Goal: Communication & Community: Answer question/provide support

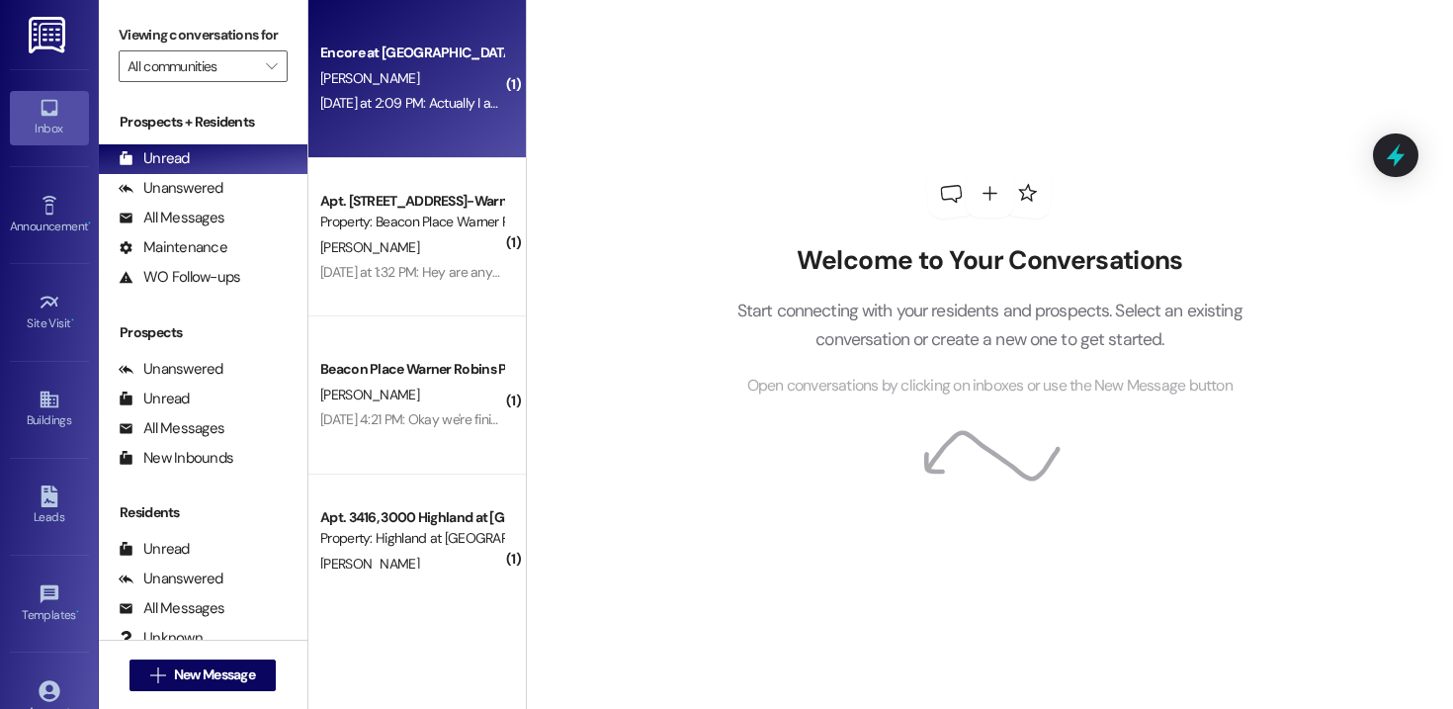
click at [379, 92] on div "[DATE] at 2:09 PM: Actually I am. [DATE] at 2:09 PM: Actually I am." at bounding box center [411, 103] width 187 height 25
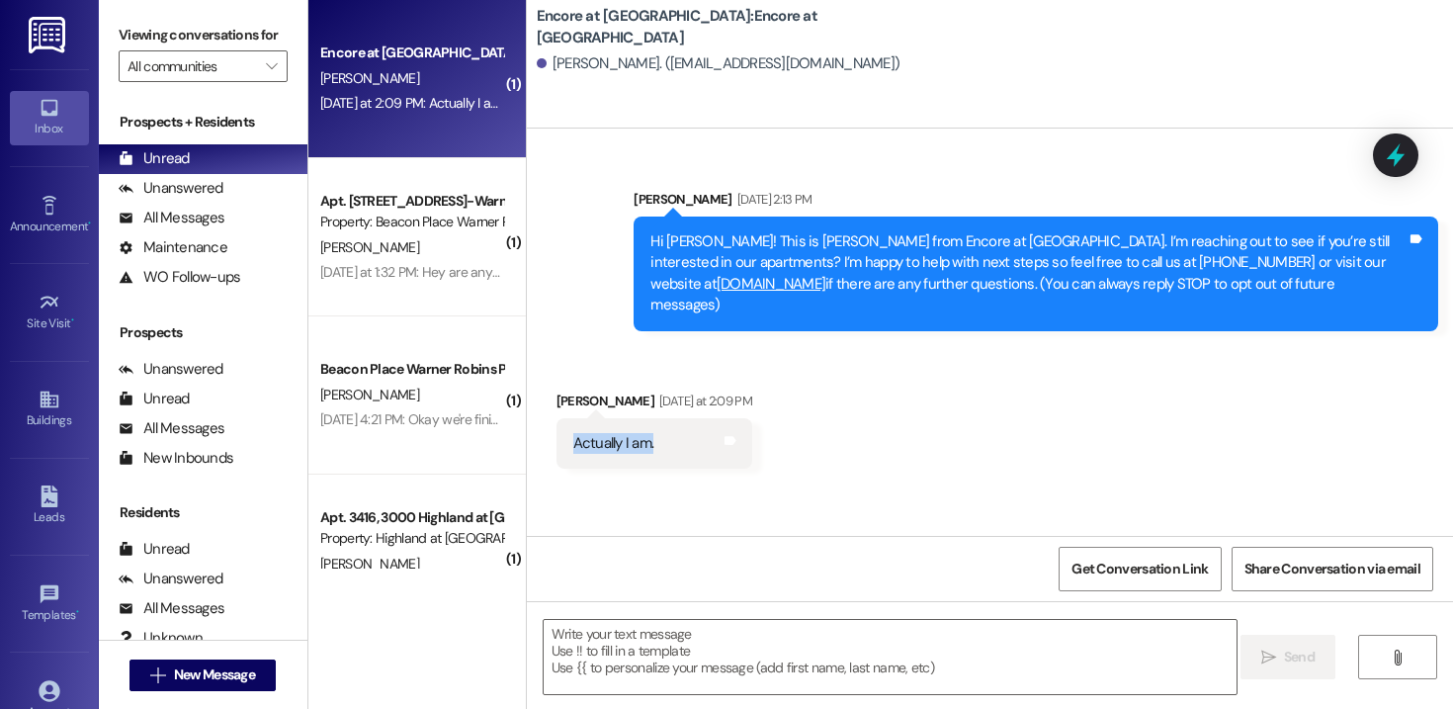
drag, startPoint x: 654, startPoint y: 416, endPoint x: 534, endPoint y: 422, distance: 120.7
click at [542, 422] on div "Received via SMS [PERSON_NAME] [DATE] at 2:09 PM Actually I am. Tags and notes" at bounding box center [655, 430] width 226 height 108
copy div "Actually I am."
click at [615, 433] on div "Actually I am." at bounding box center [613, 443] width 81 height 21
click at [661, 645] on textarea at bounding box center [890, 657] width 693 height 74
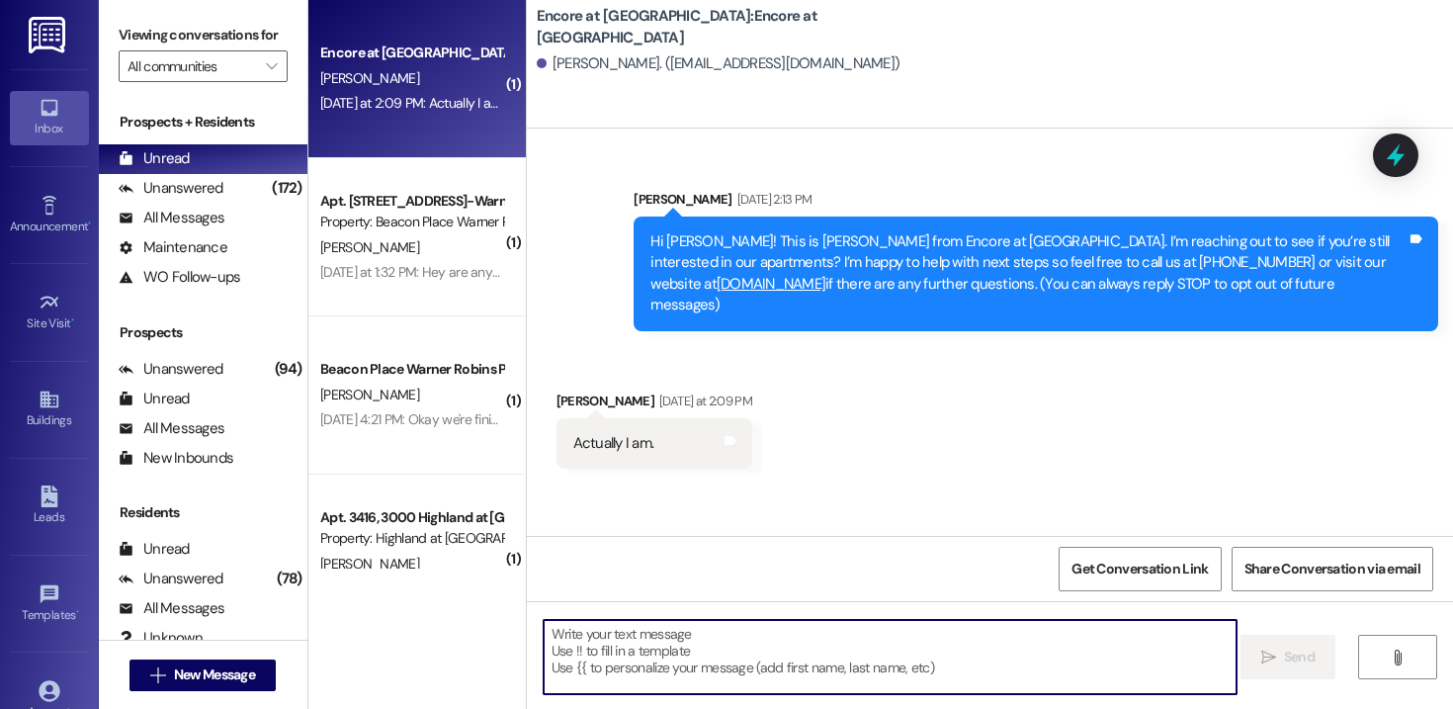
type textarea "A"
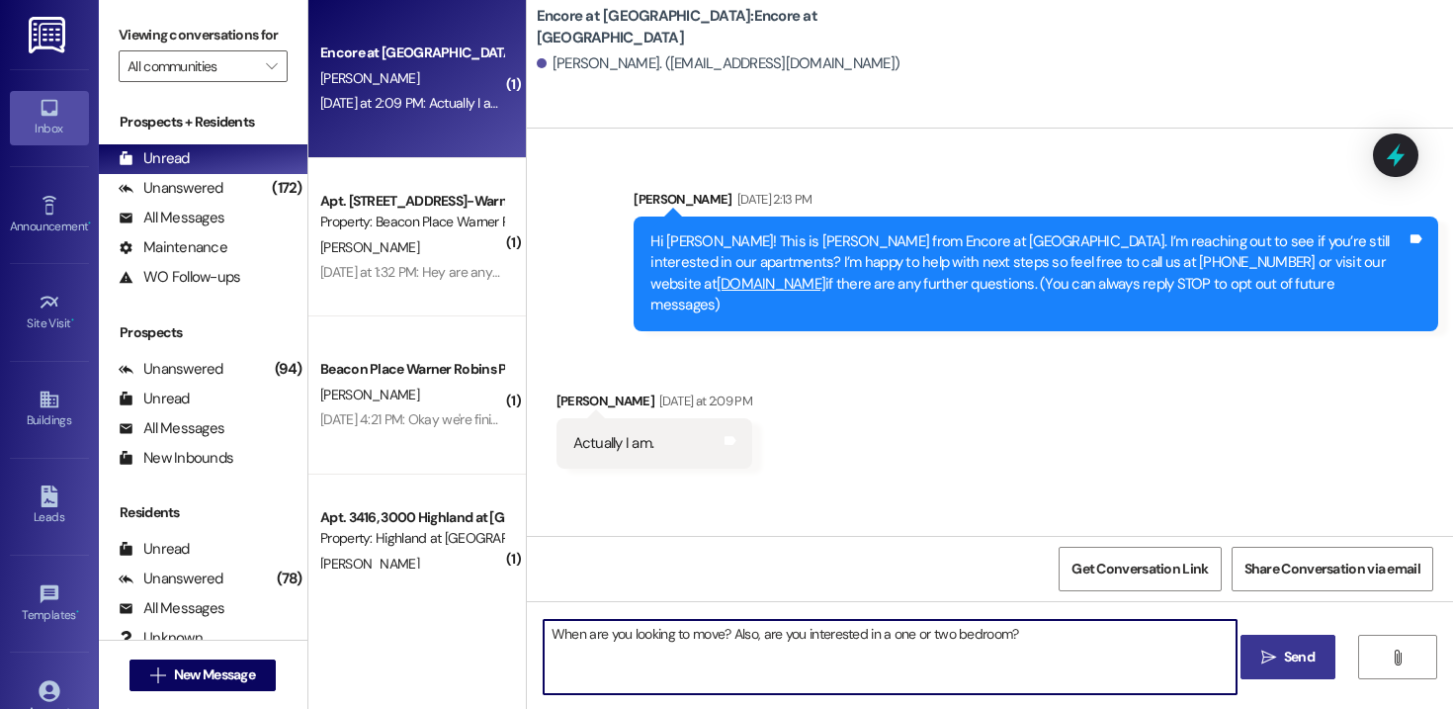
type textarea "When are you looking to move? Also, are you interested in a one or two bedroom?"
click at [1293, 645] on button " Send" at bounding box center [1289, 657] width 96 height 44
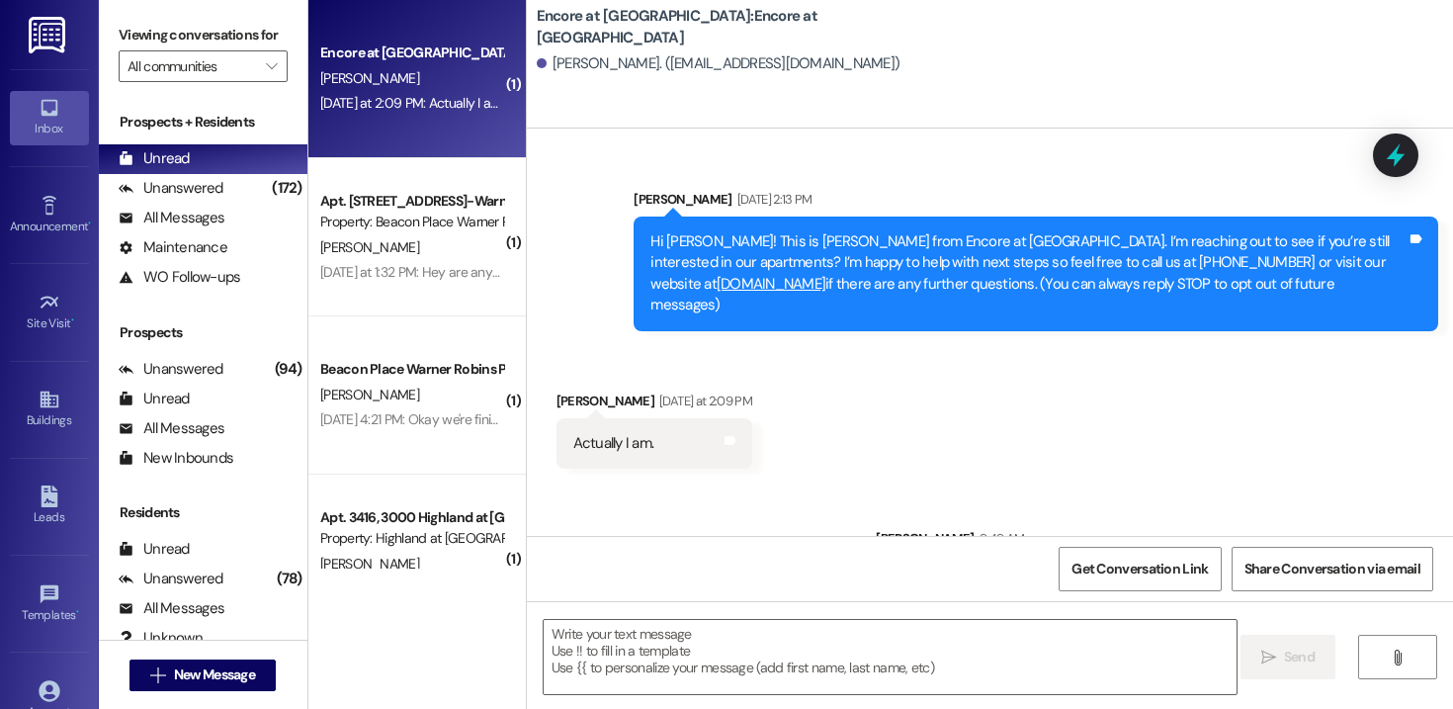
scroll to position [65, 0]
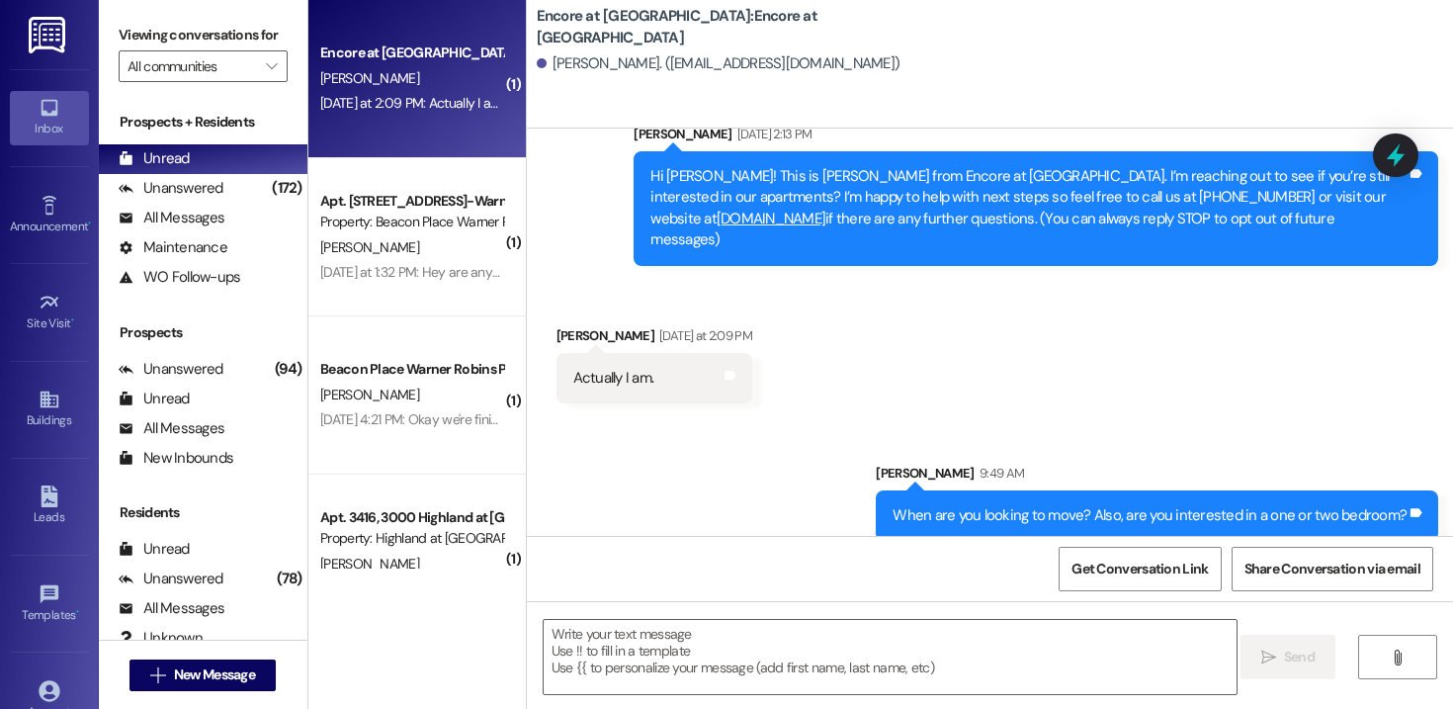
click at [1099, 505] on div "When are you looking to move? Also, are you interested in a one or two bedroom?" at bounding box center [1150, 515] width 514 height 21
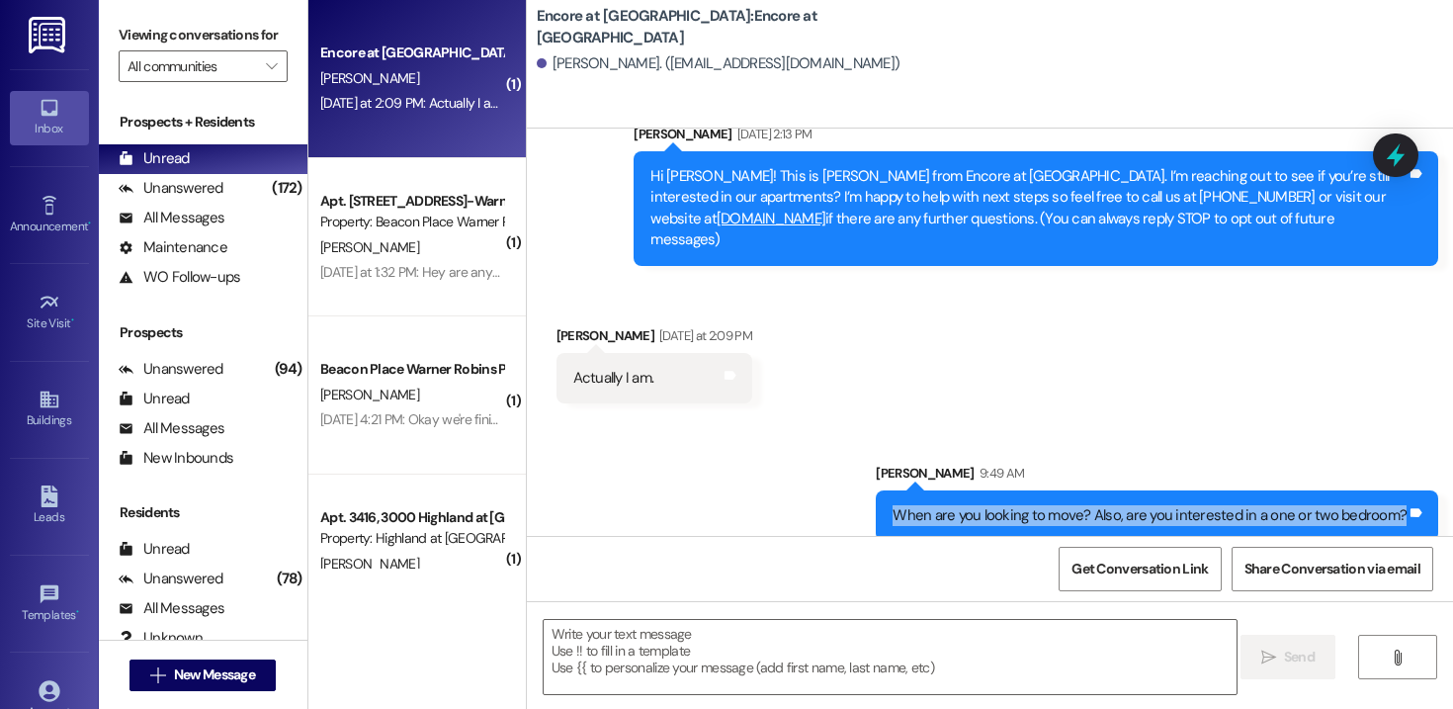
click at [1099, 505] on div "When are you looking to move? Also, are you interested in a one or two bedroom?" at bounding box center [1150, 515] width 514 height 21
copy div "When are you looking to move? Also, are you interested in a one or two bedroom?…"
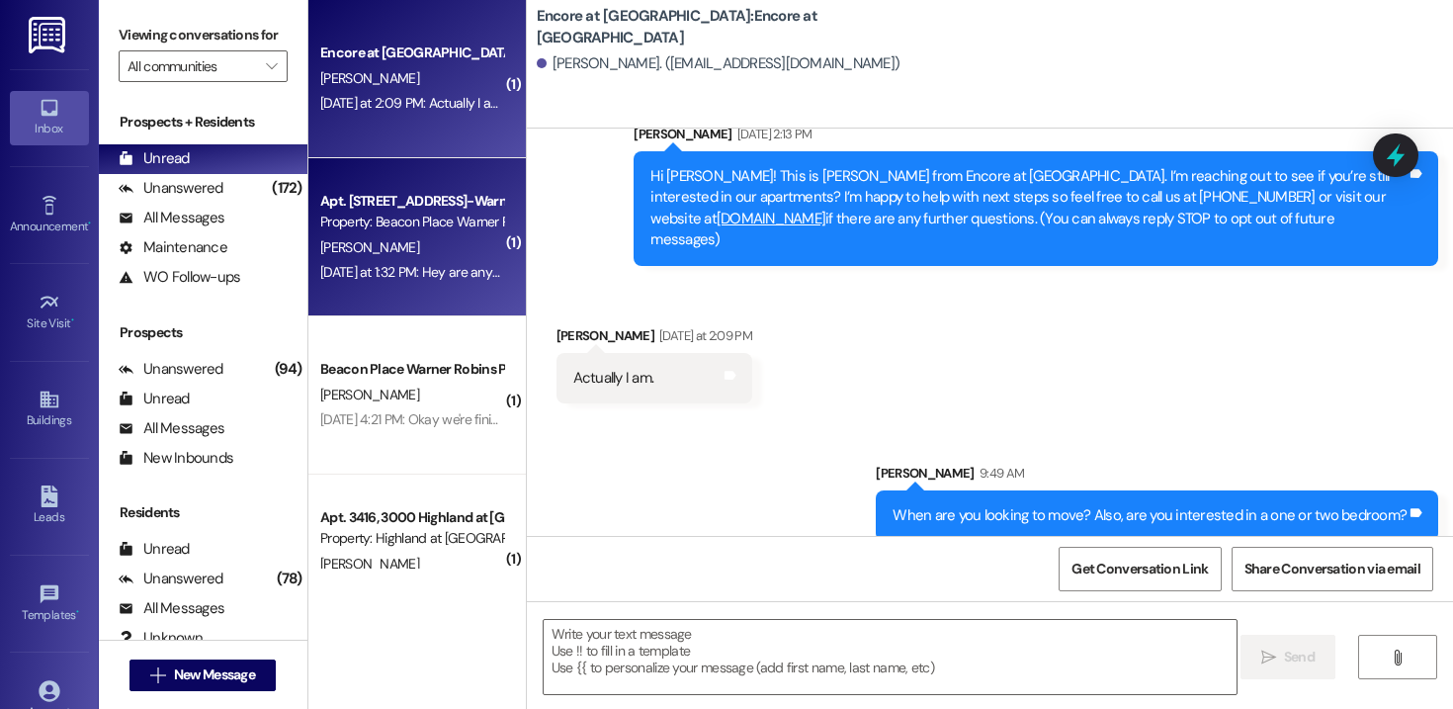
click at [410, 222] on div "Property: Beacon Place Warner Robins" at bounding box center [411, 222] width 183 height 21
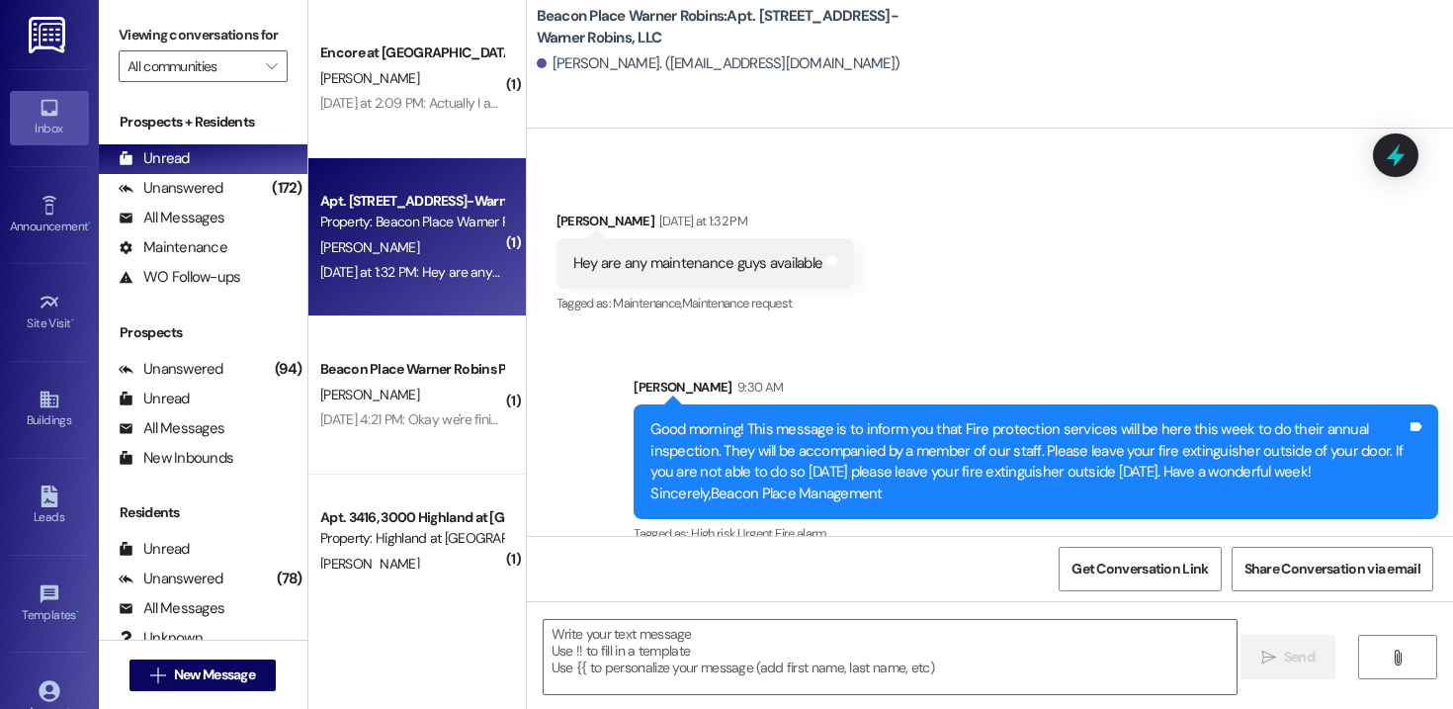
scroll to position [11040, 0]
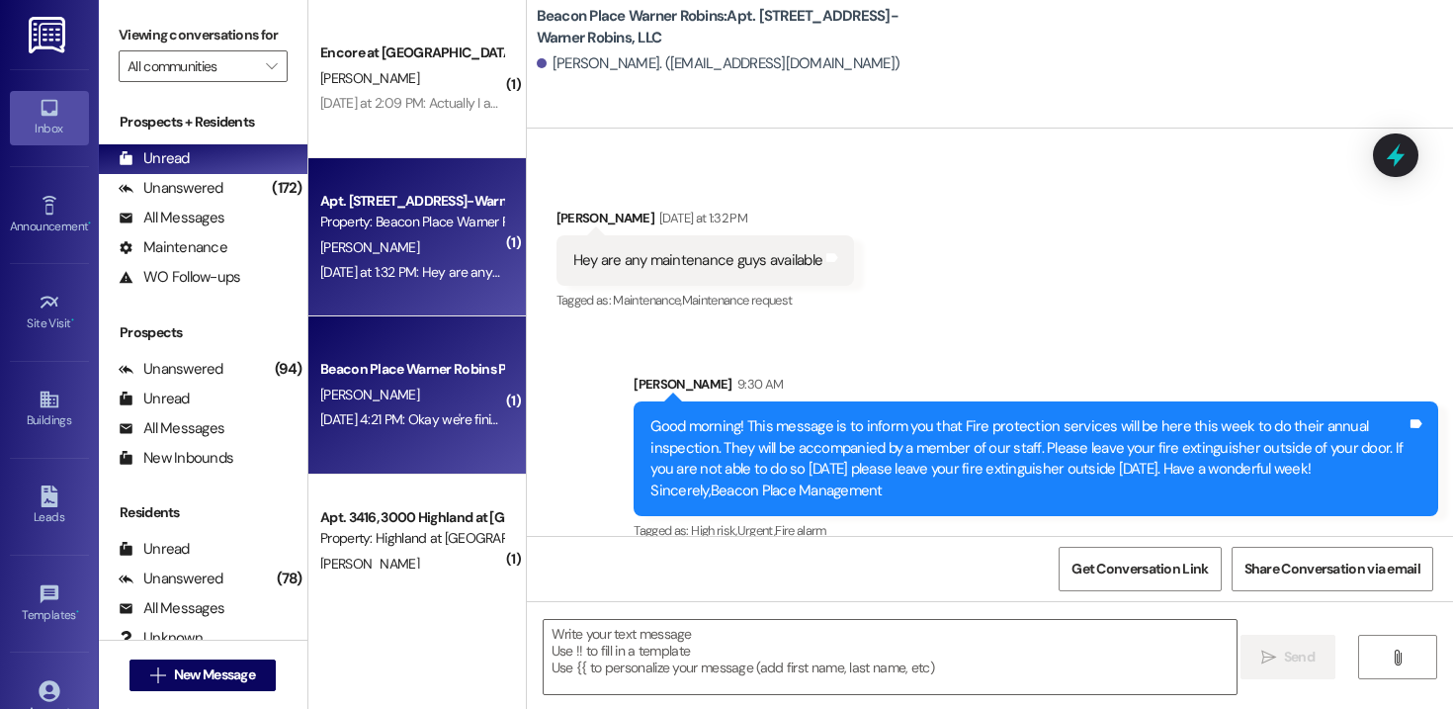
click at [416, 368] on div "Beacon Place Warner Robins Prospect" at bounding box center [411, 369] width 183 height 21
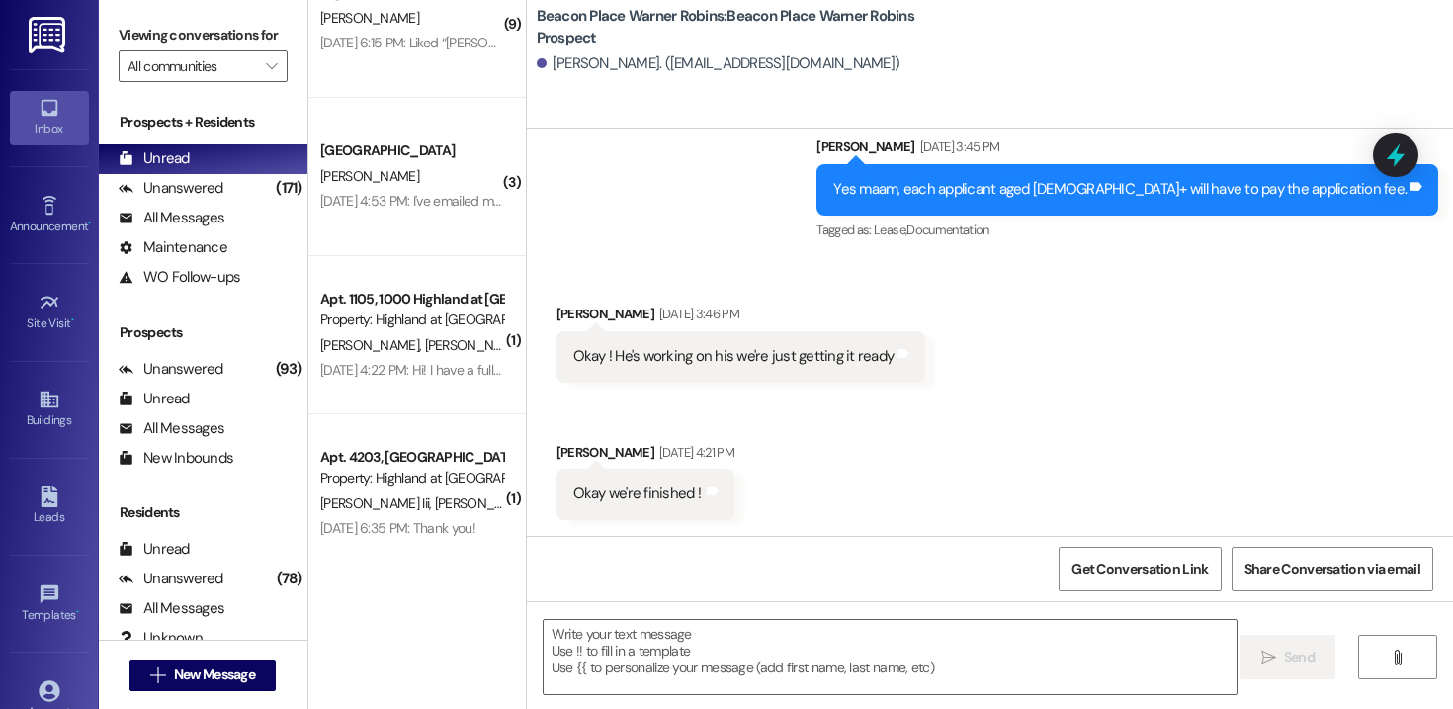
scroll to position [1013, 0]
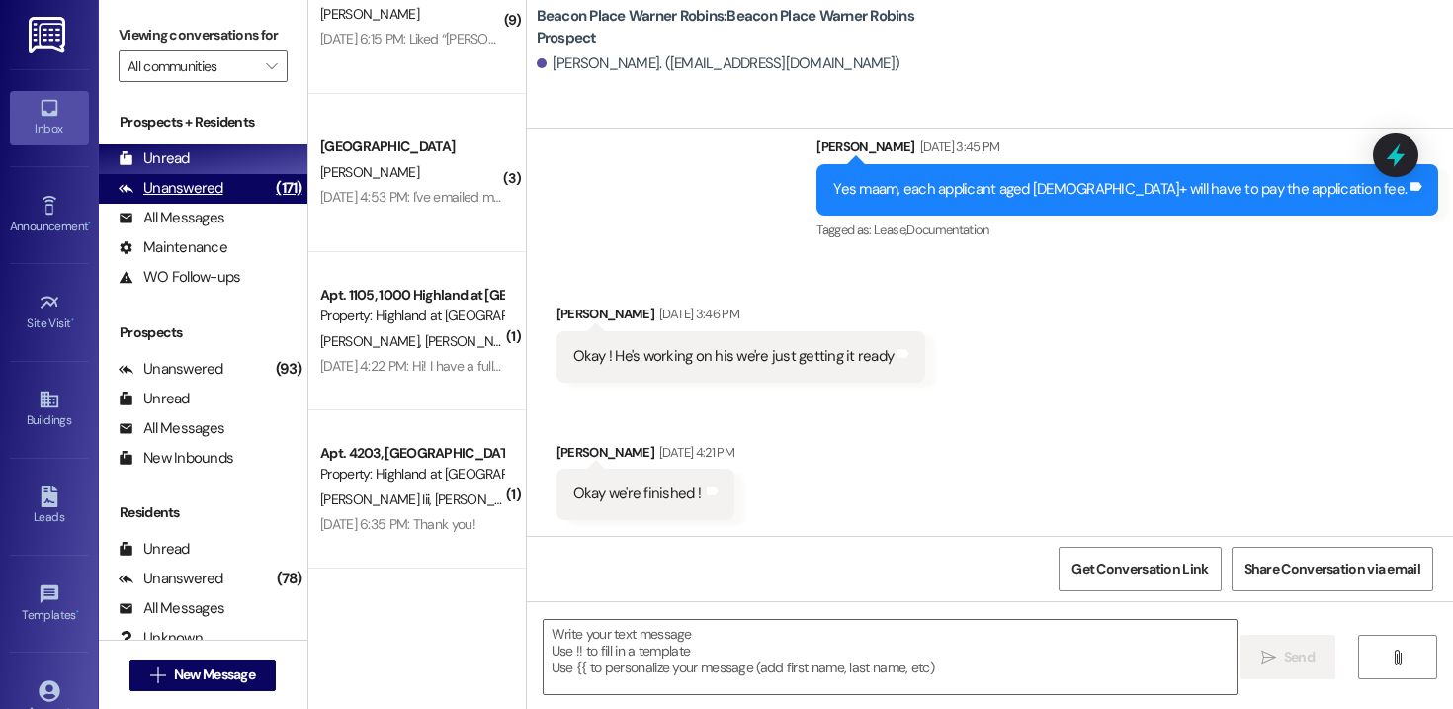
click at [195, 199] on div "Unanswered" at bounding box center [171, 188] width 105 height 21
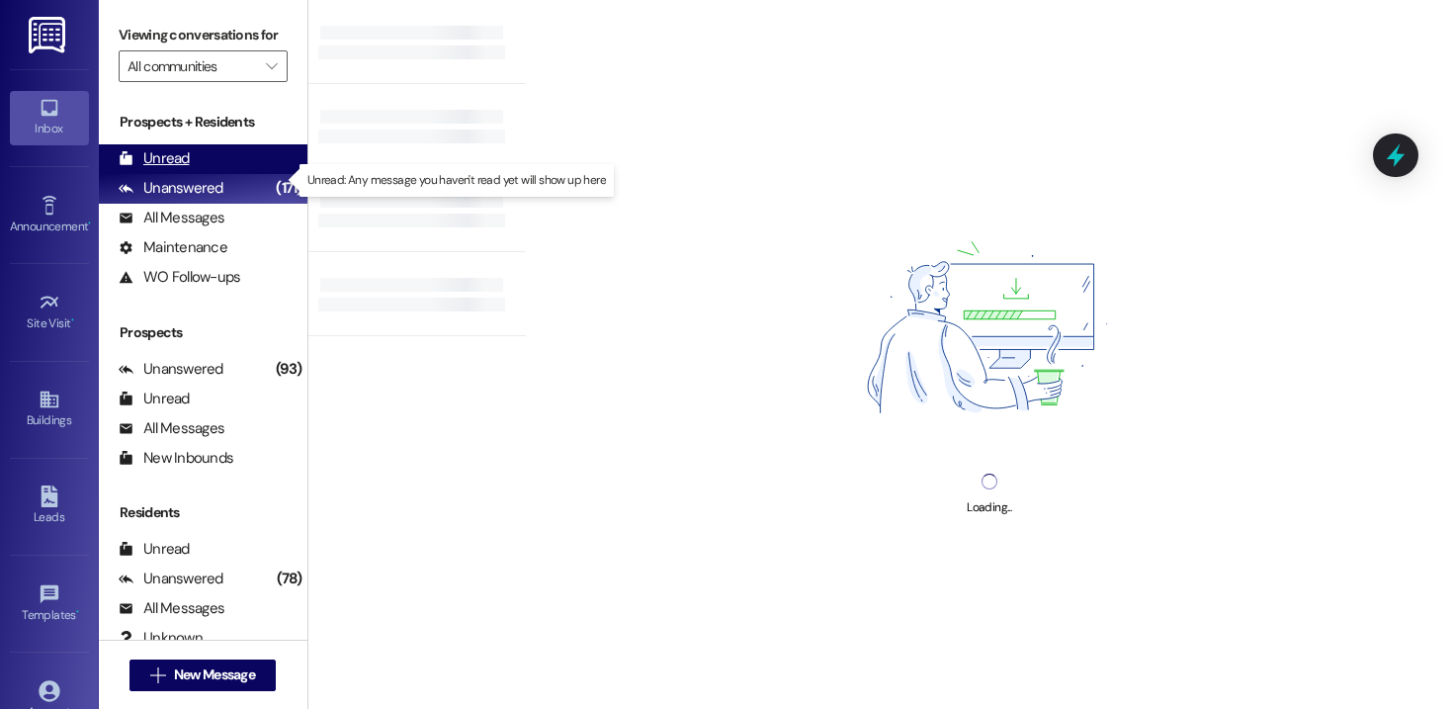
click at [193, 174] on div "Unread (0)" at bounding box center [203, 159] width 209 height 30
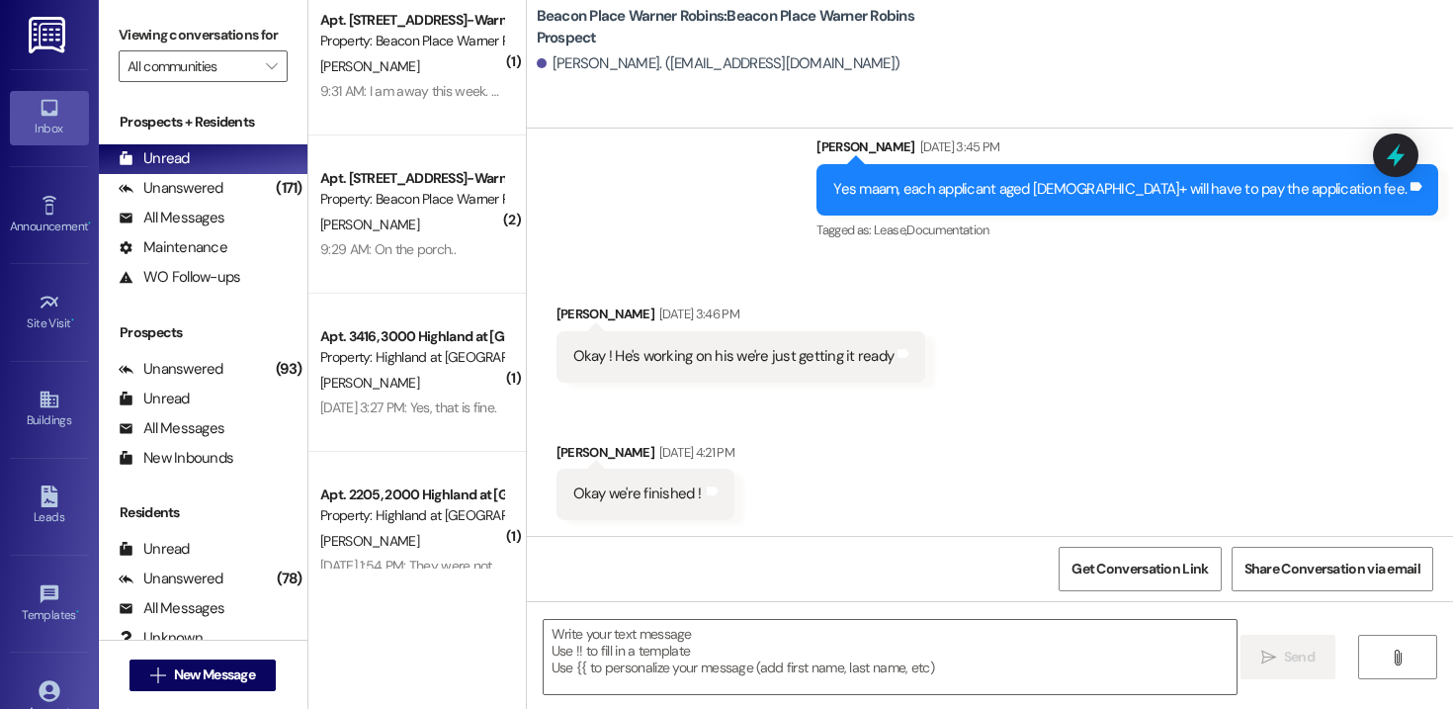
scroll to position [0, 0]
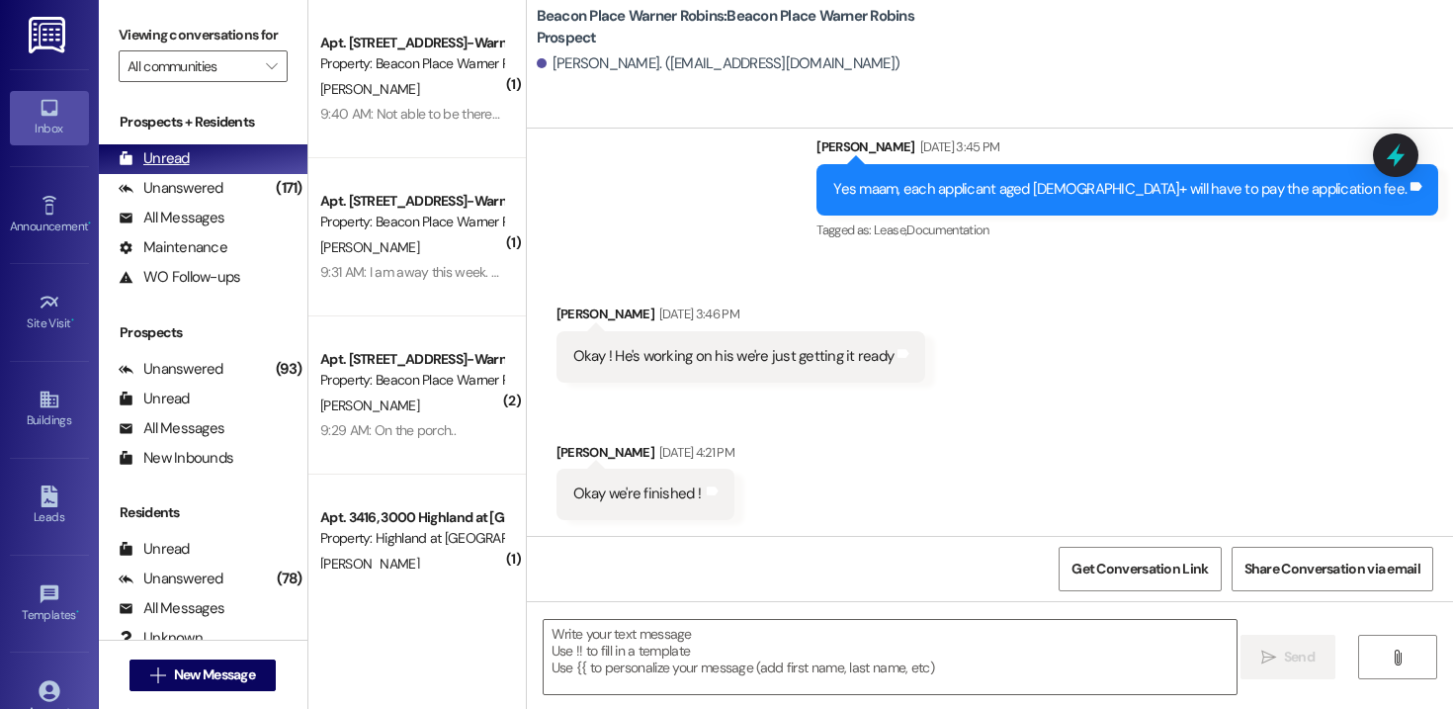
click at [209, 166] on div "Unread (0)" at bounding box center [203, 159] width 209 height 30
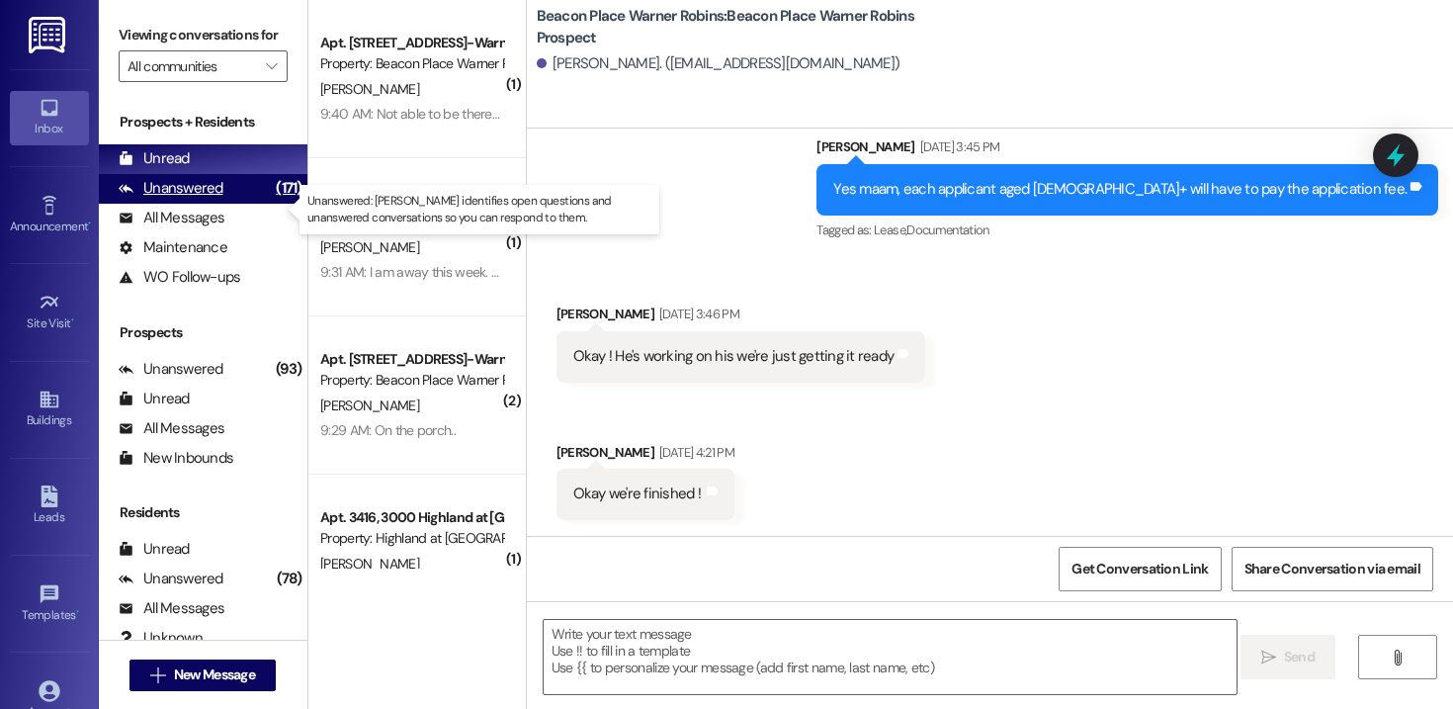
click at [205, 198] on div "Unanswered (171)" at bounding box center [203, 189] width 209 height 30
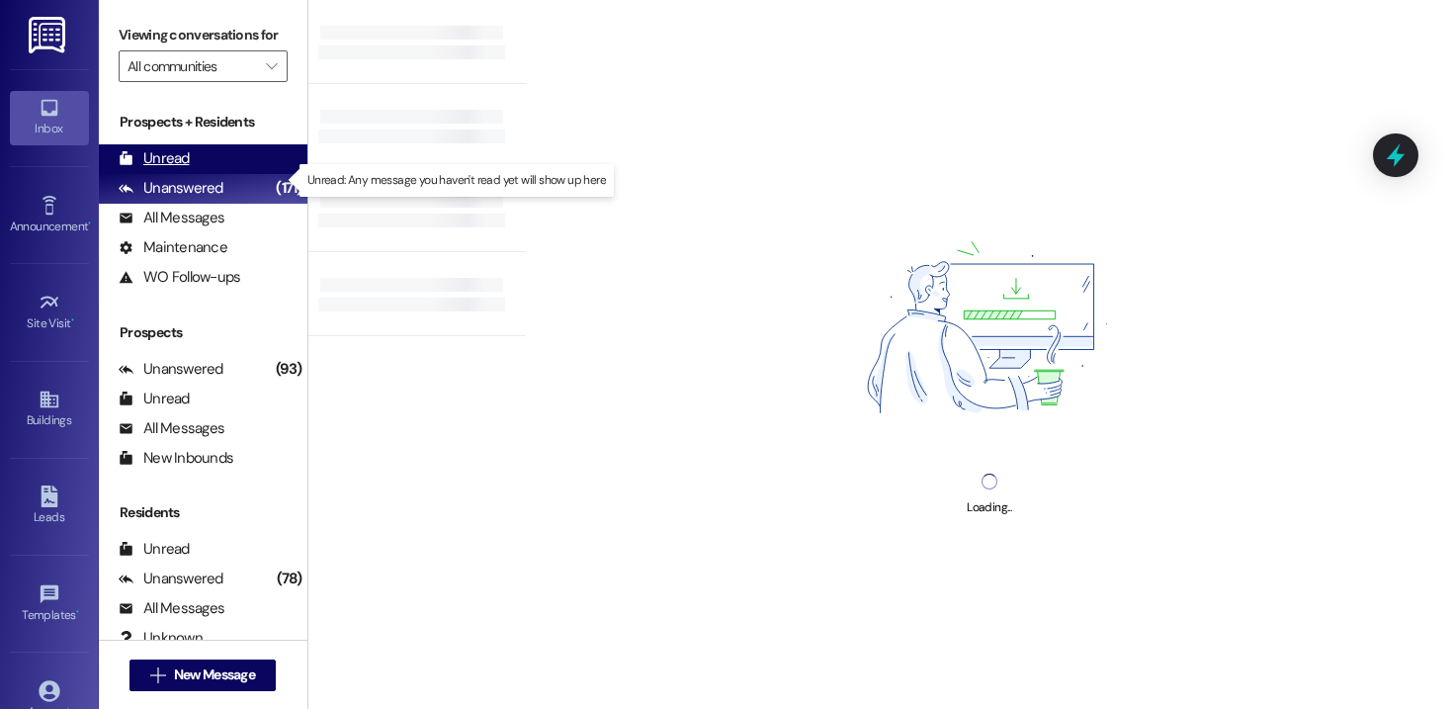
click at [200, 174] on div "Unread (0)" at bounding box center [203, 159] width 209 height 30
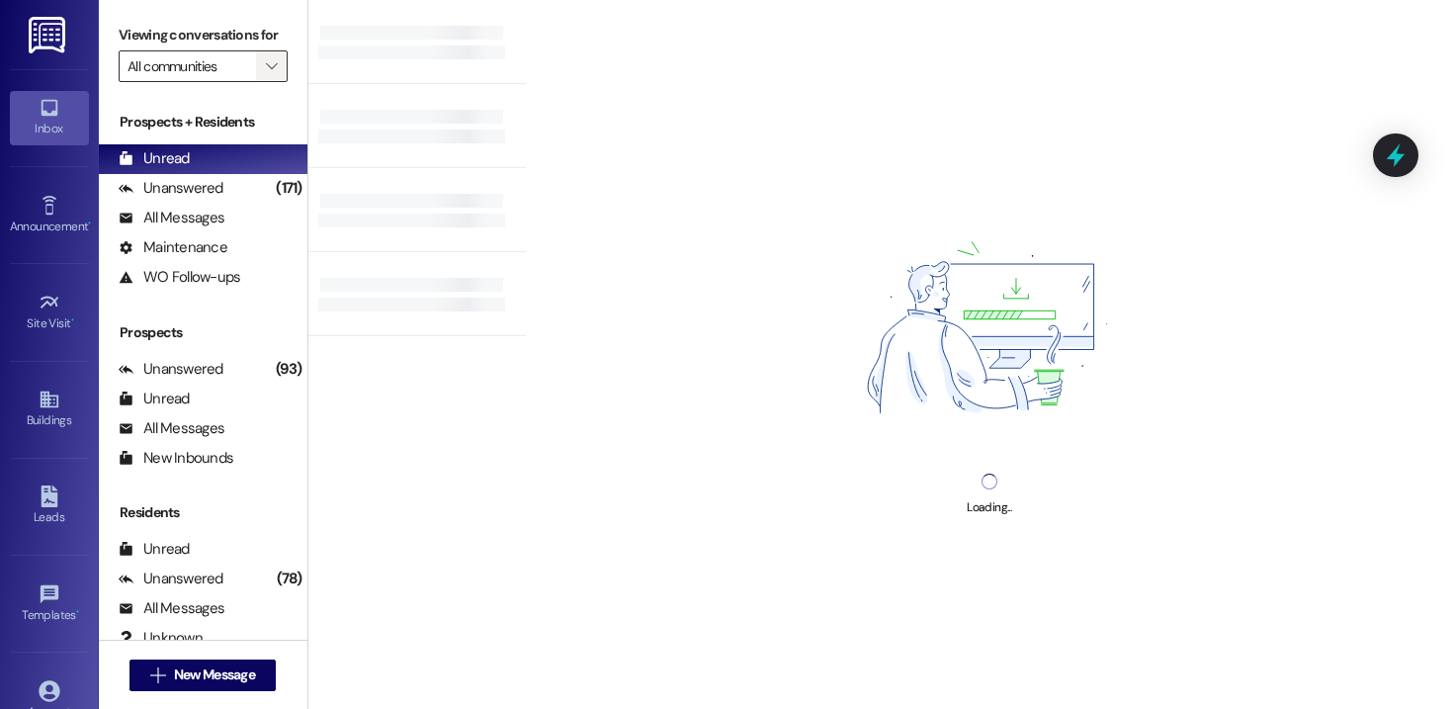
click at [266, 74] on icon "" at bounding box center [271, 66] width 11 height 16
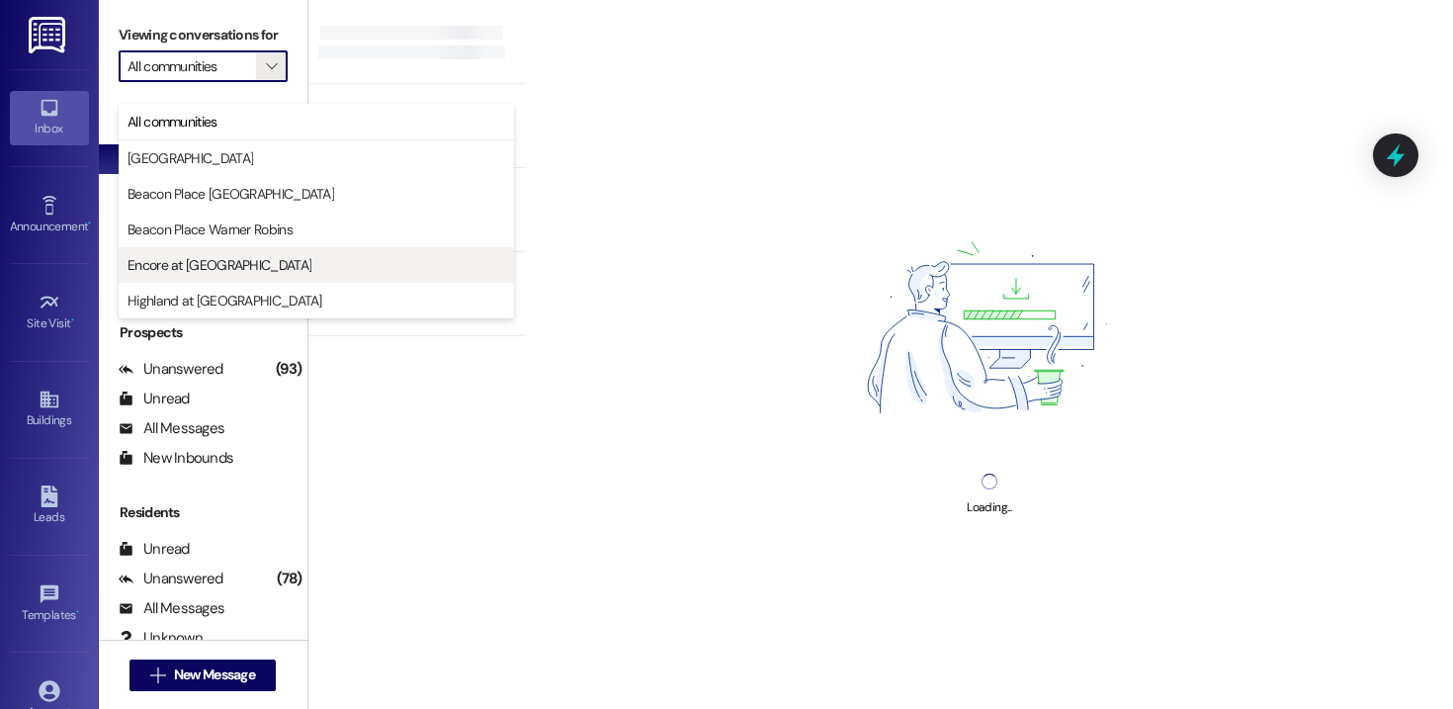
click at [221, 266] on span "Encore at [GEOGRAPHIC_DATA]" at bounding box center [220, 265] width 184 height 20
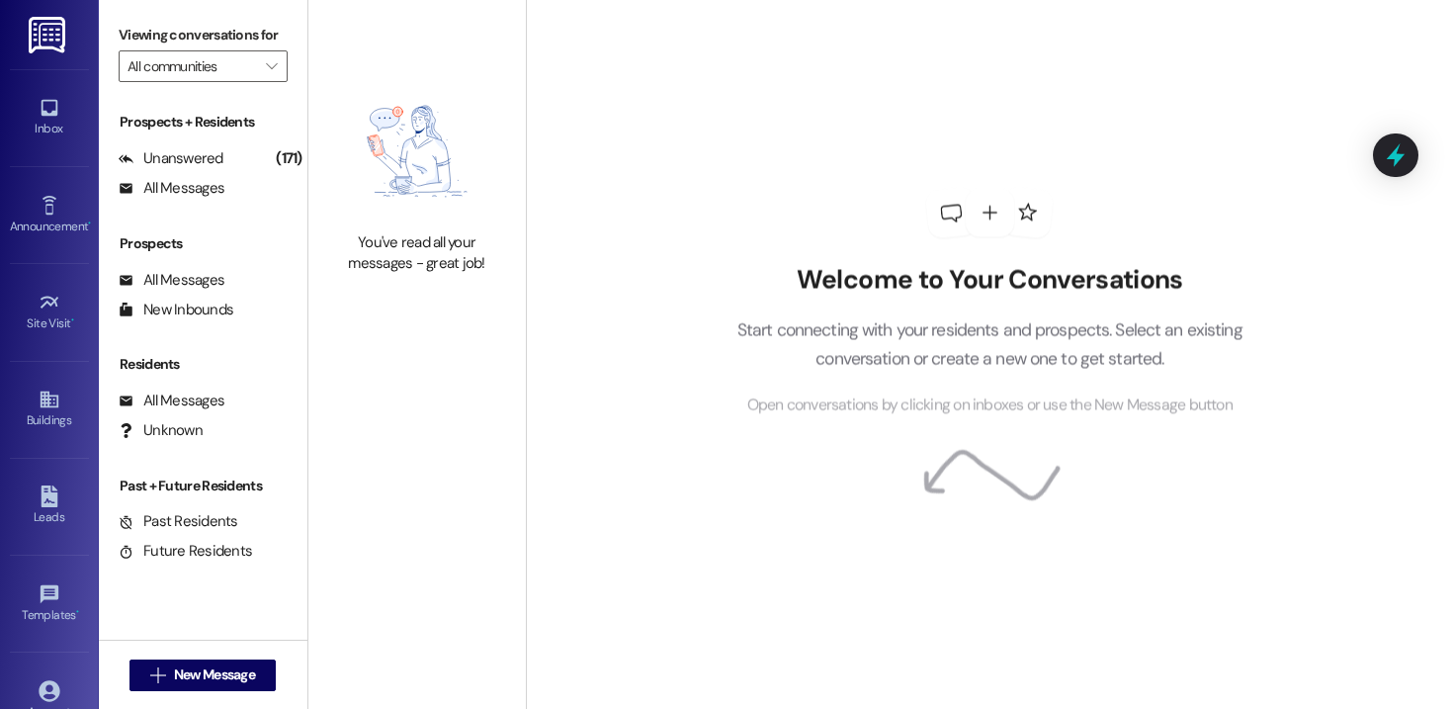
type input "Encore at [GEOGRAPHIC_DATA]"
